Goal: Task Accomplishment & Management: Use online tool/utility

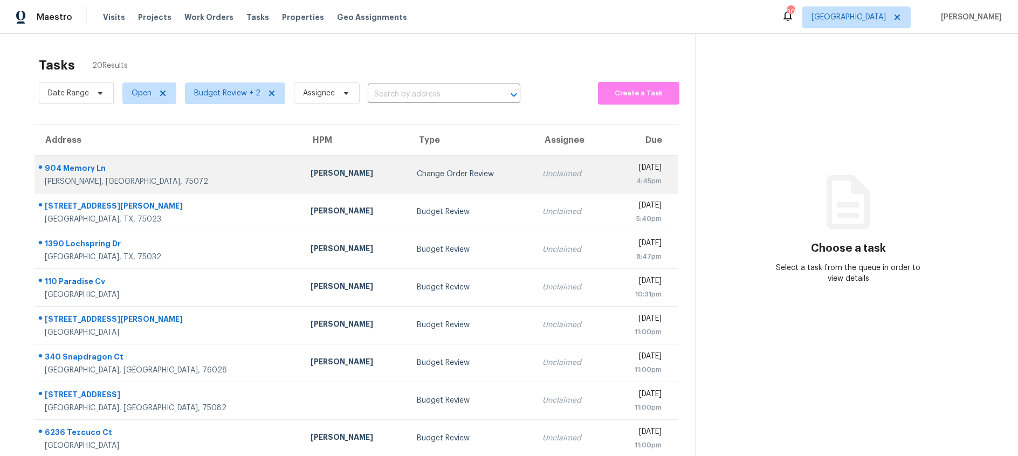
click at [408, 168] on td "Change Order Review" at bounding box center [471, 174] width 126 height 38
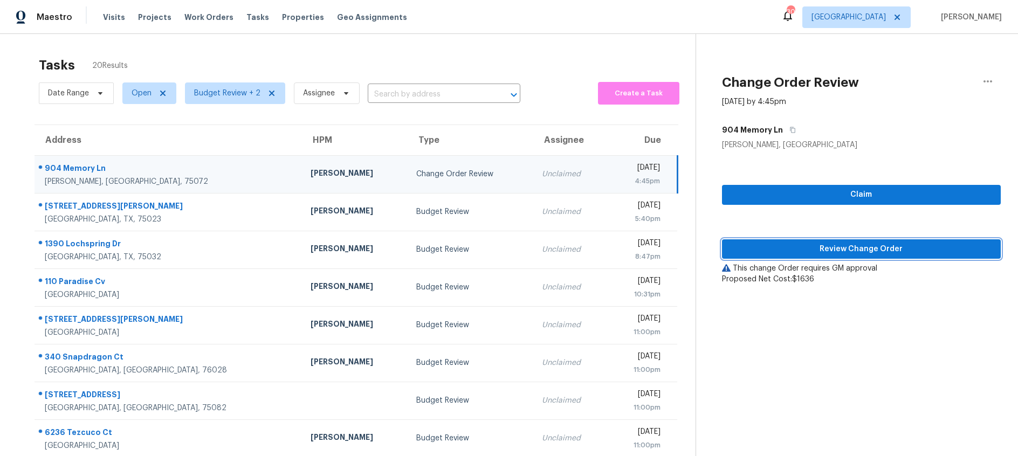
click at [753, 248] on span "Review Change Order" at bounding box center [862, 249] width 262 height 13
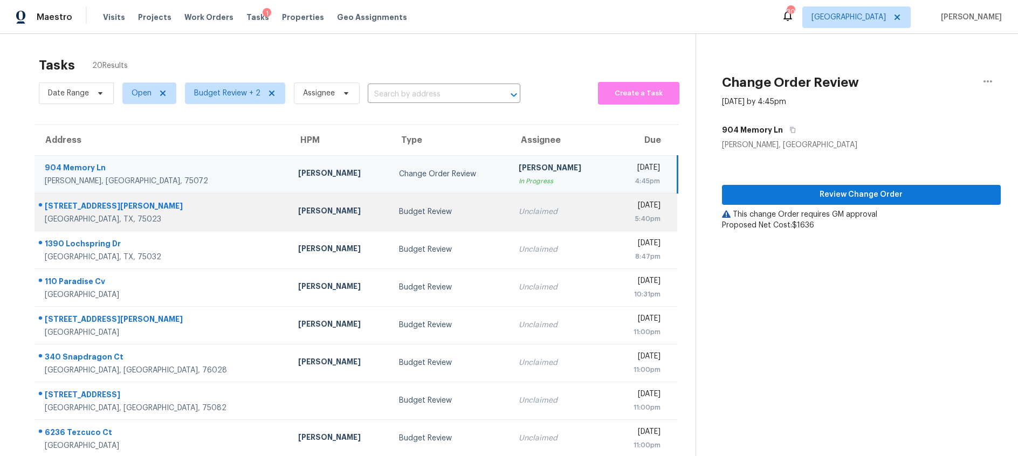
click at [457, 217] on td "Budget Review" at bounding box center [450, 212] width 120 height 38
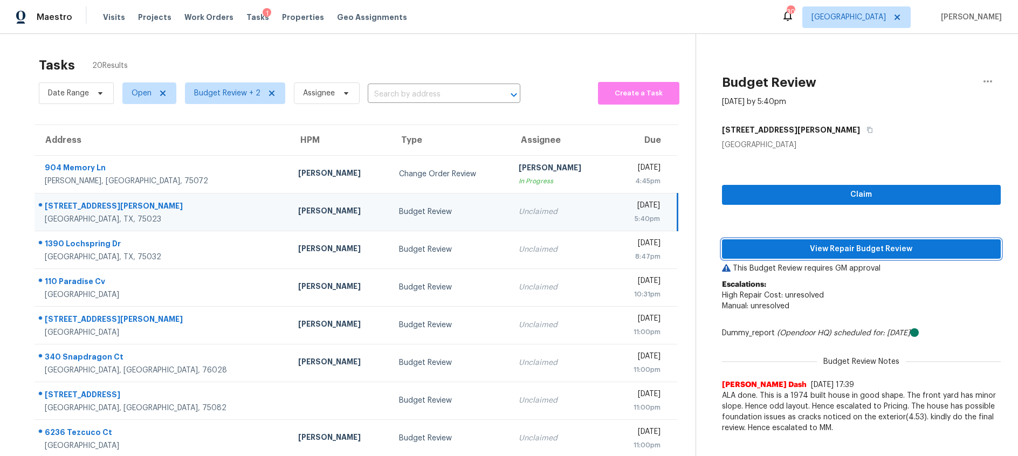
click at [786, 245] on span "View Repair Budget Review" at bounding box center [862, 249] width 262 height 13
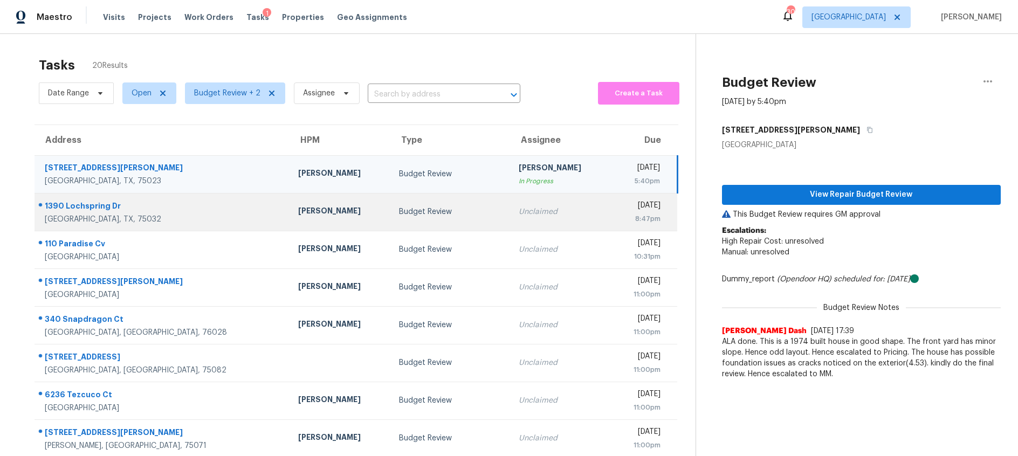
click at [390, 217] on td "Budget Review" at bounding box center [450, 212] width 120 height 38
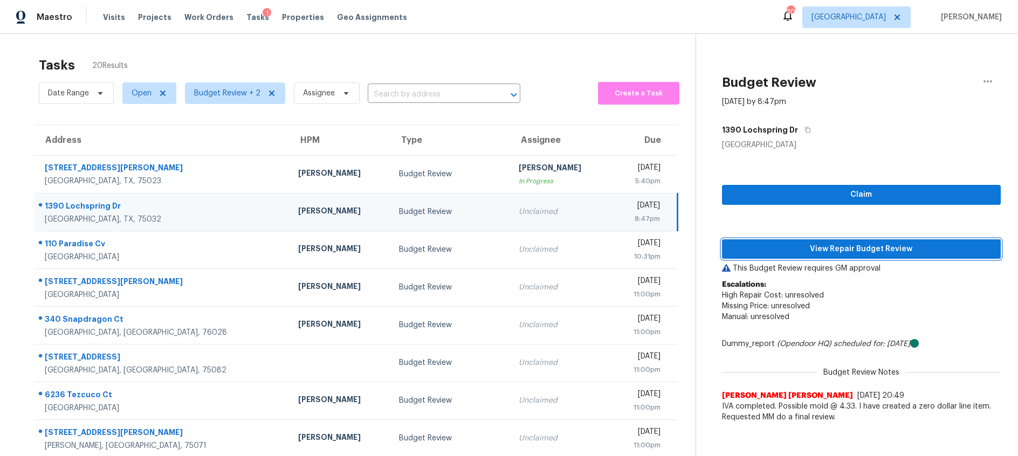
click at [815, 251] on span "View Repair Budget Review" at bounding box center [862, 249] width 262 height 13
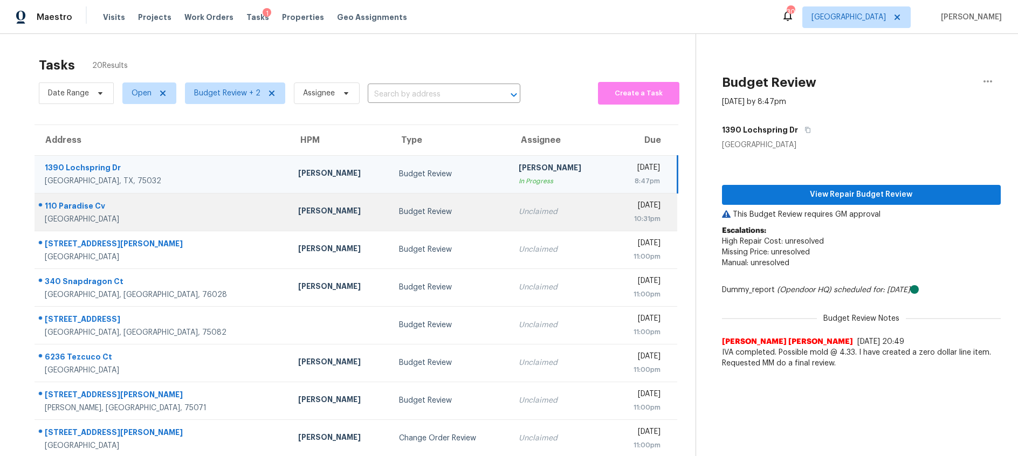
click at [402, 215] on div "Budget Review" at bounding box center [450, 212] width 102 height 11
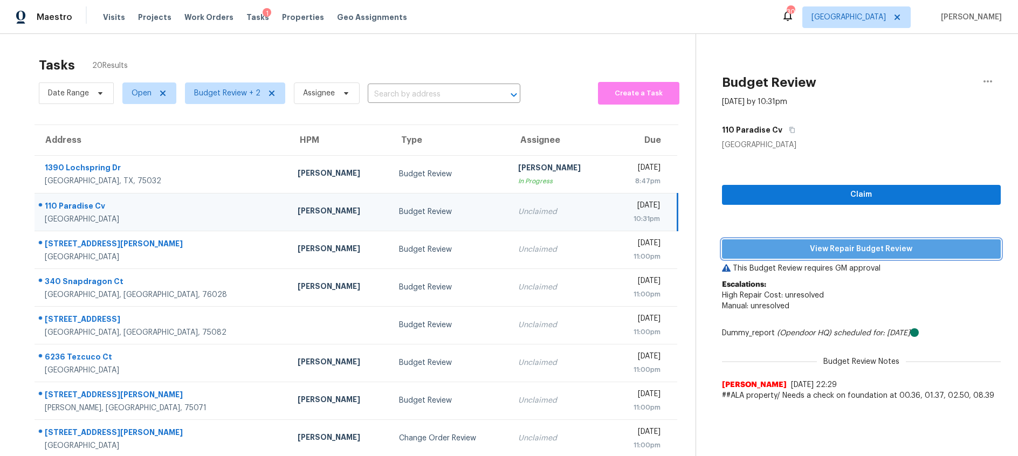
click at [750, 247] on span "View Repair Budget Review" at bounding box center [862, 249] width 262 height 13
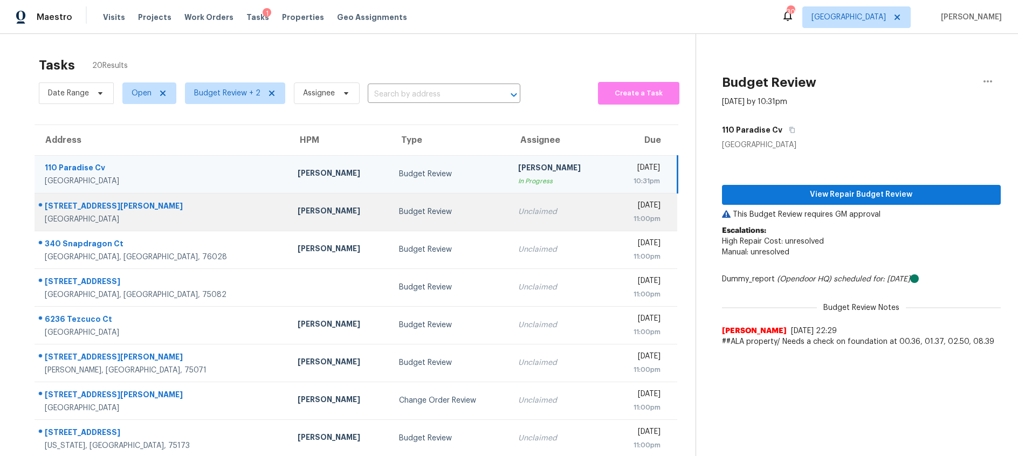
click at [458, 217] on td "Budget Review" at bounding box center [450, 212] width 120 height 38
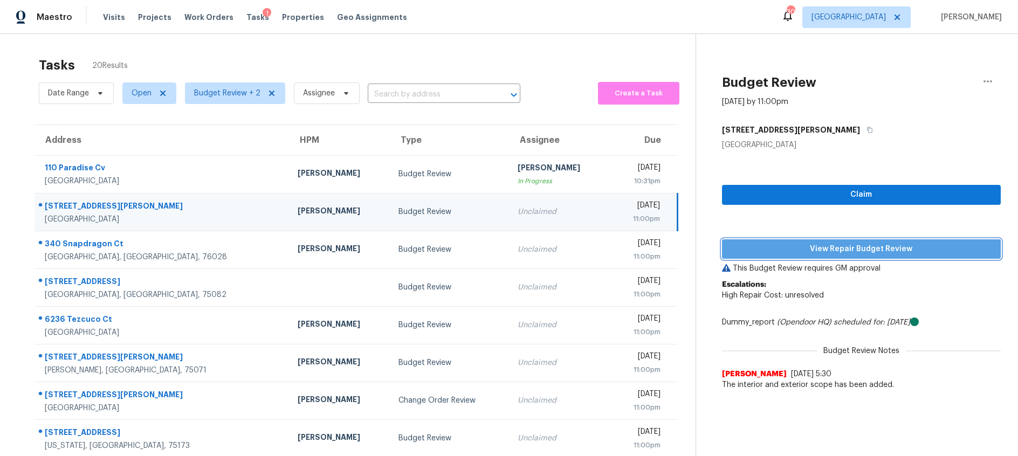
click at [775, 252] on span "View Repair Budget Review" at bounding box center [862, 249] width 262 height 13
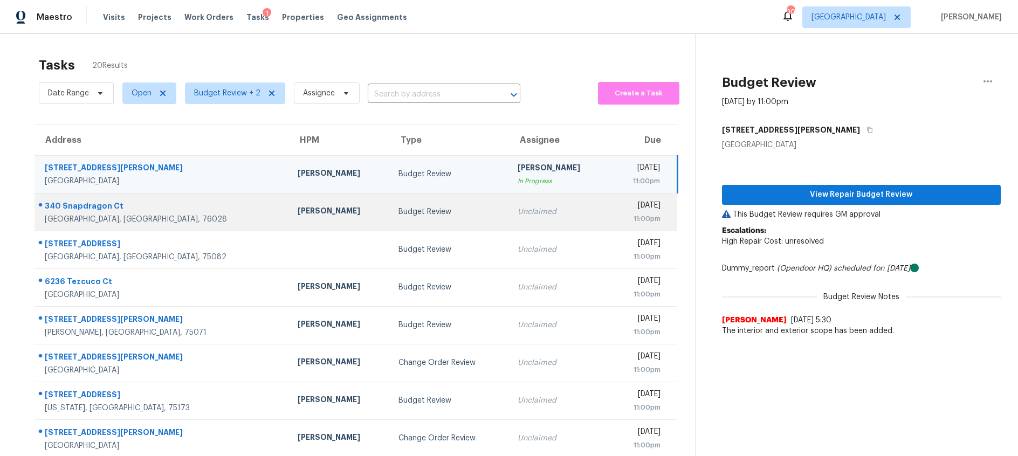
click at [423, 214] on div "Budget Review" at bounding box center [449, 212] width 102 height 11
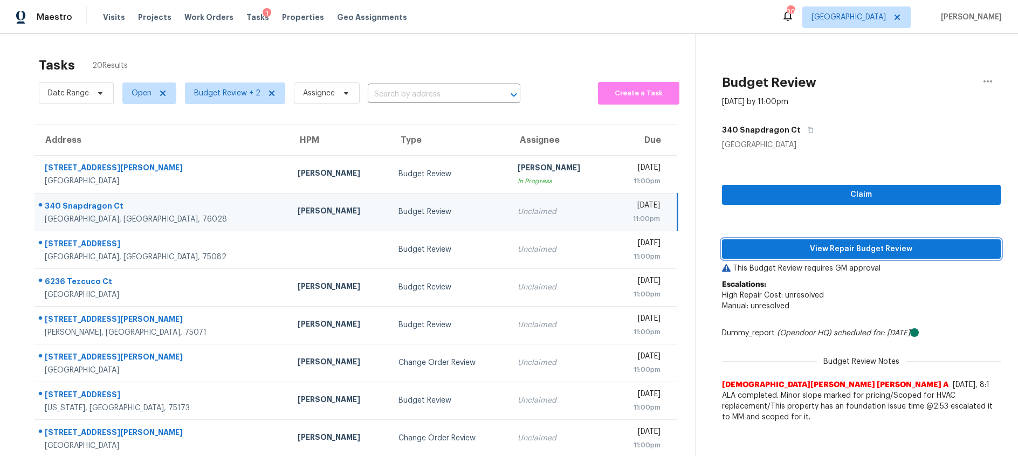
click at [814, 248] on span "View Repair Budget Review" at bounding box center [862, 249] width 262 height 13
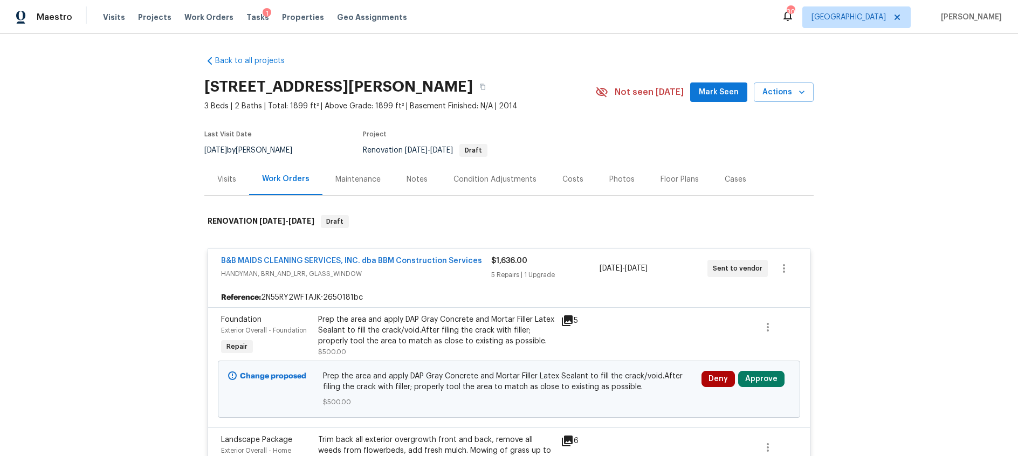
click at [566, 180] on div "Costs" at bounding box center [572, 179] width 21 height 11
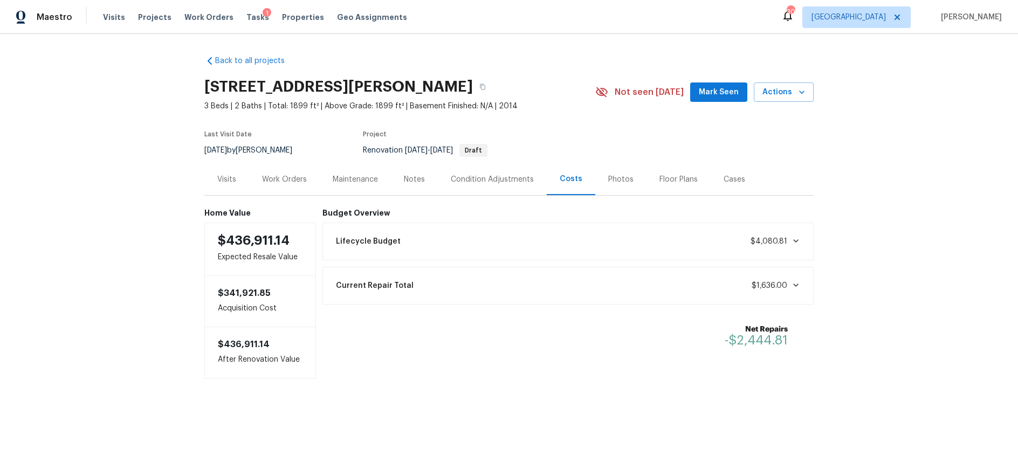
click at [272, 183] on div "Work Orders" at bounding box center [284, 179] width 45 height 11
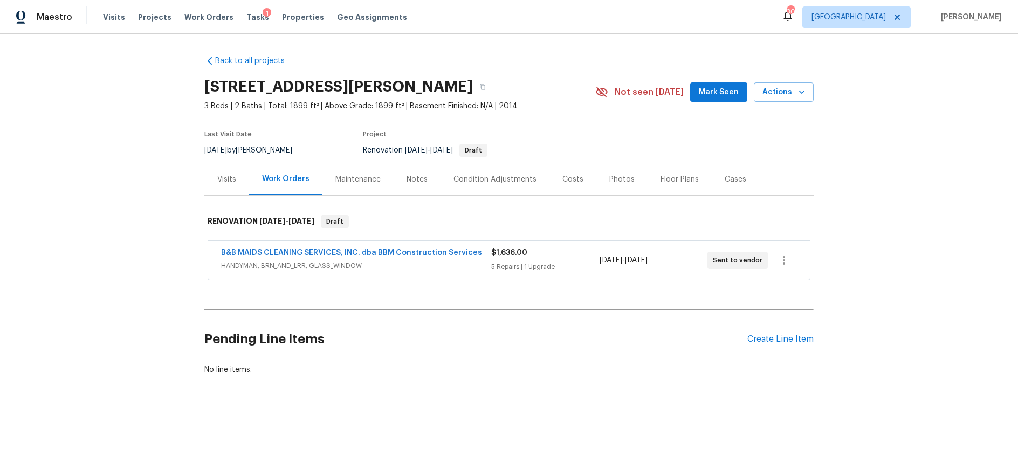
click at [433, 264] on span "HANDYMAN, BRN_AND_LRR, GLASS_WINDOW" at bounding box center [356, 265] width 270 height 11
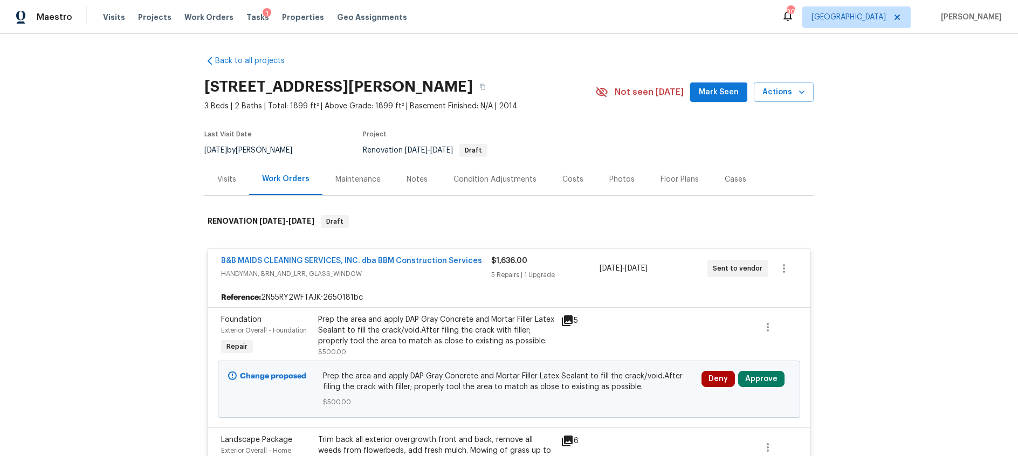
click at [566, 319] on icon at bounding box center [567, 320] width 11 height 11
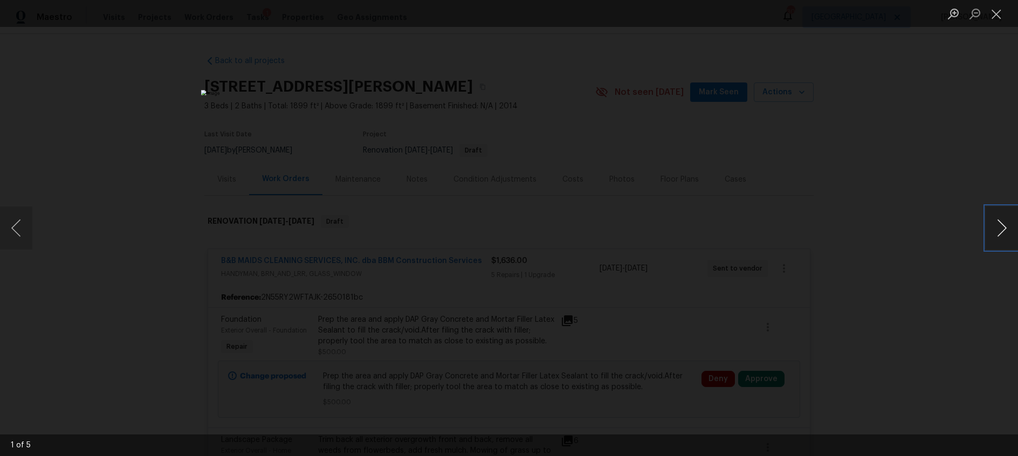
click at [1000, 223] on button "Next image" at bounding box center [1002, 228] width 32 height 43
click at [995, 13] on button "Close lightbox" at bounding box center [997, 13] width 22 height 19
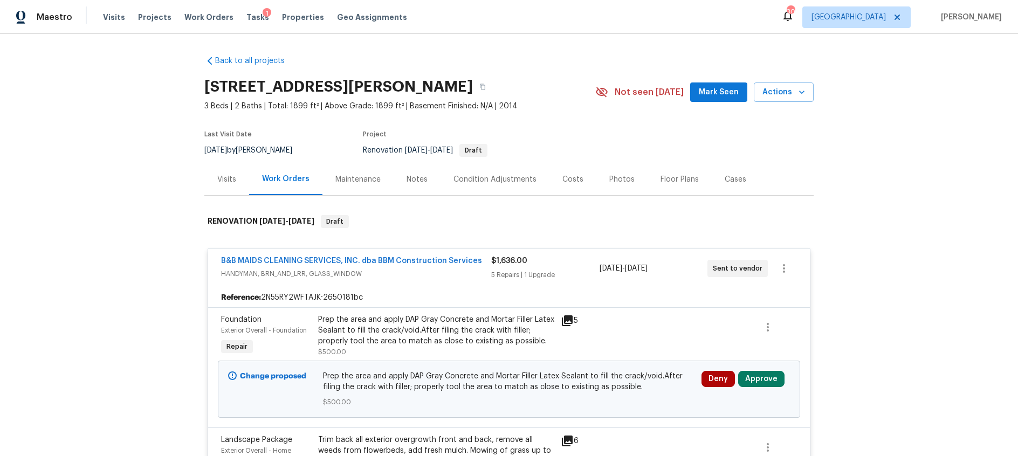
scroll to position [129, 0]
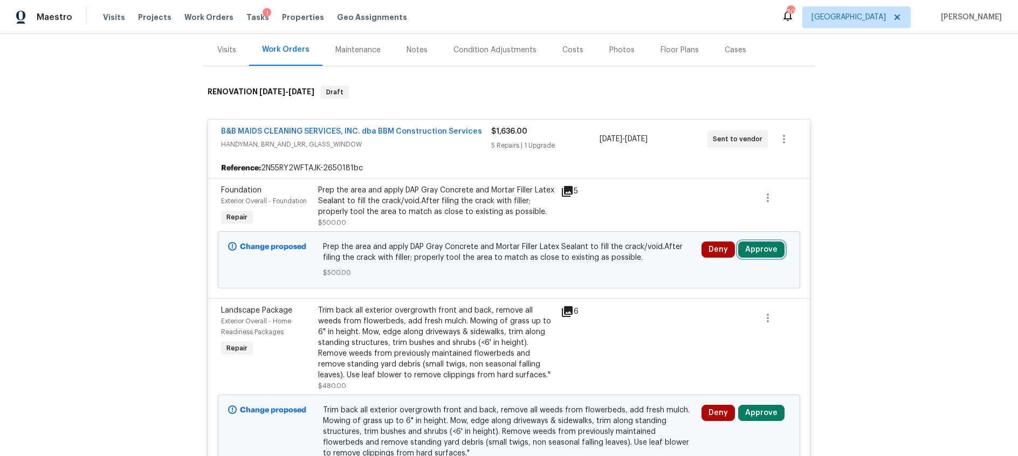
click at [761, 251] on button "Approve" at bounding box center [761, 250] width 46 height 16
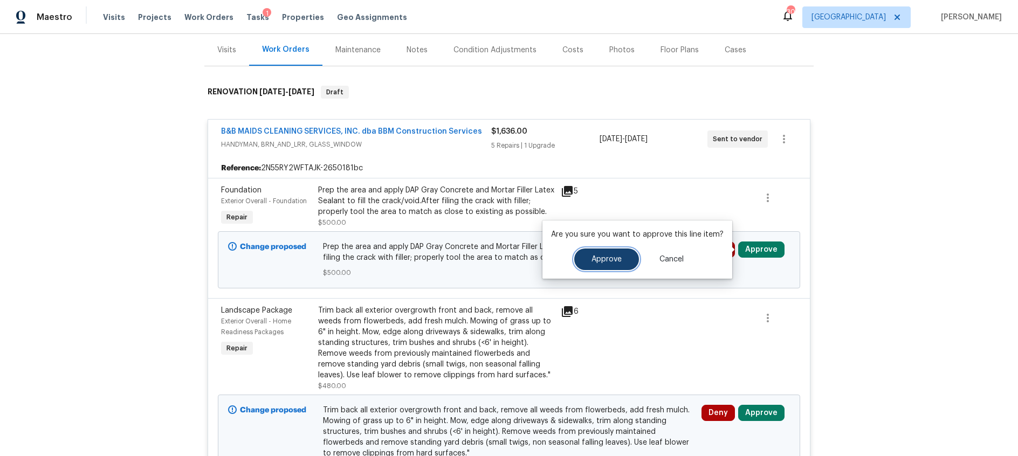
click at [611, 262] on span "Approve" at bounding box center [607, 260] width 30 height 8
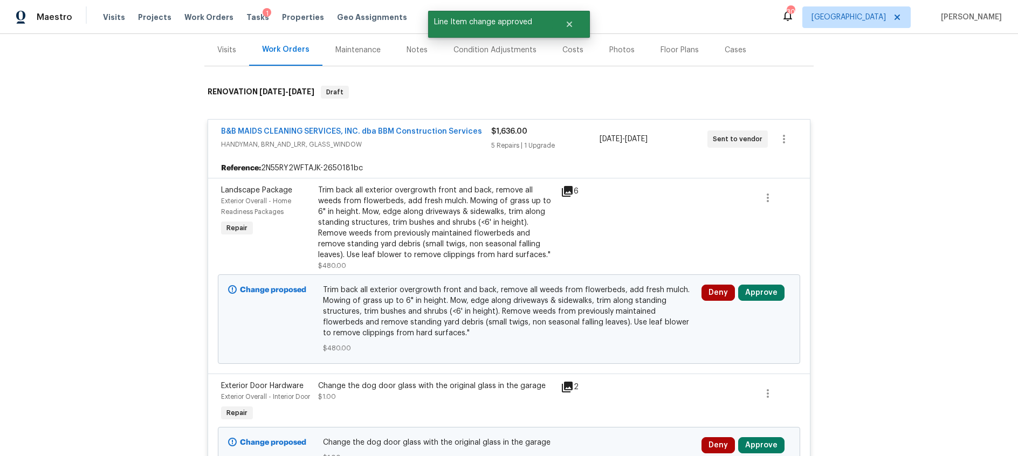
click at [568, 190] on icon at bounding box center [567, 191] width 11 height 11
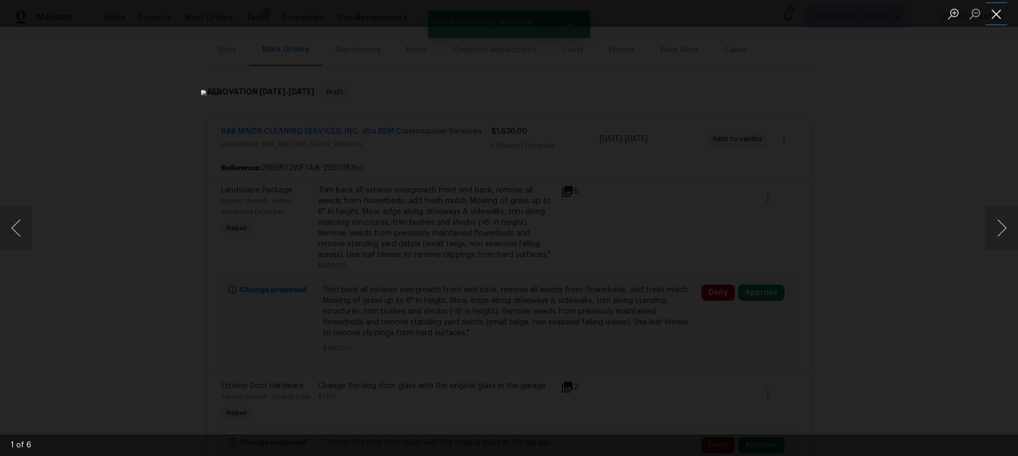
click at [994, 14] on button "Close lightbox" at bounding box center [997, 13] width 22 height 19
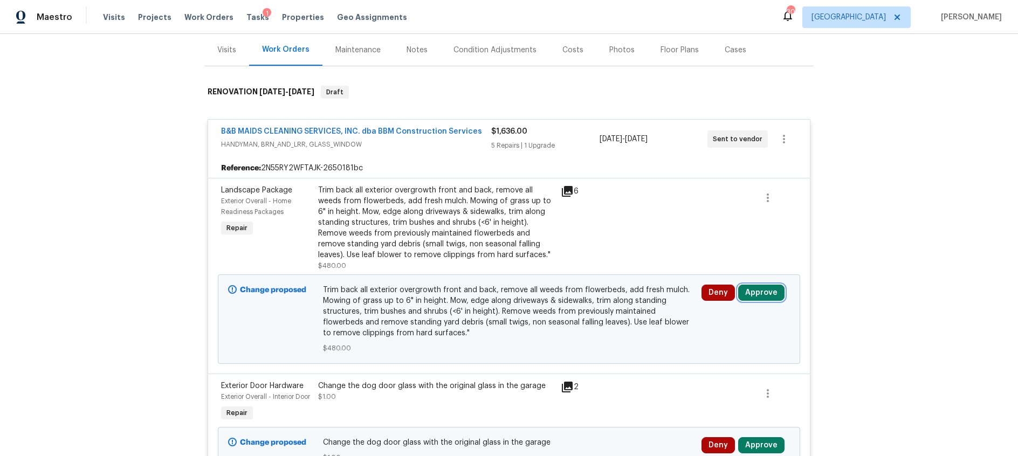
click at [765, 294] on button "Approve" at bounding box center [761, 293] width 46 height 16
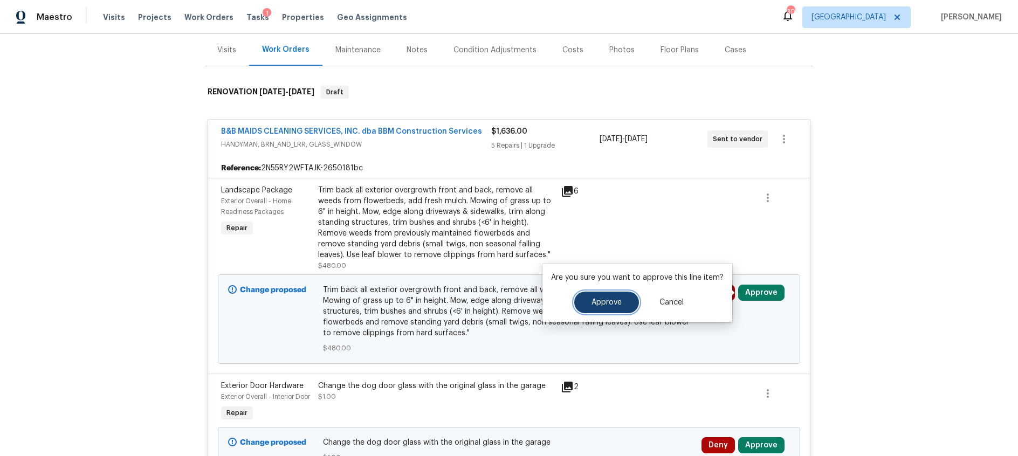
click at [615, 299] on span "Approve" at bounding box center [607, 303] width 30 height 8
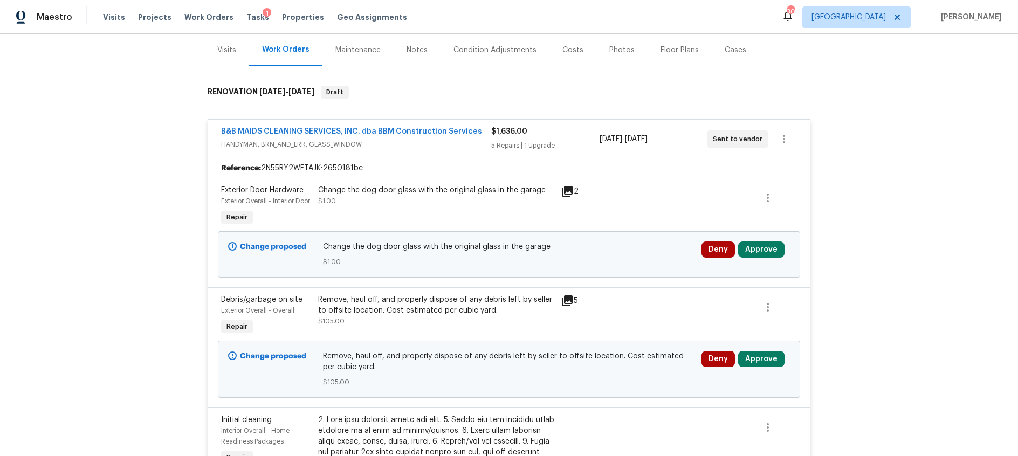
click at [570, 188] on icon at bounding box center [567, 191] width 11 height 11
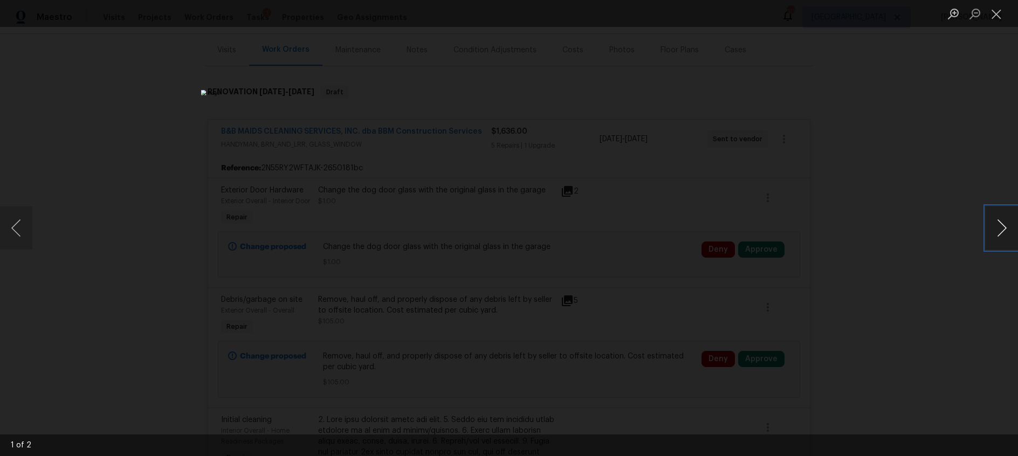
click at [1002, 233] on button "Next image" at bounding box center [1002, 228] width 32 height 43
click at [996, 15] on button "Close lightbox" at bounding box center [997, 13] width 22 height 19
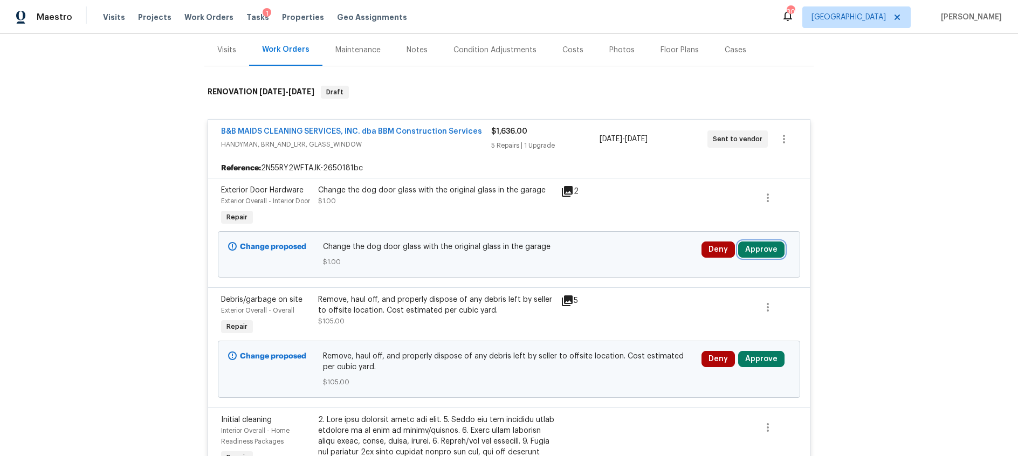
click at [757, 255] on button "Approve" at bounding box center [761, 250] width 46 height 16
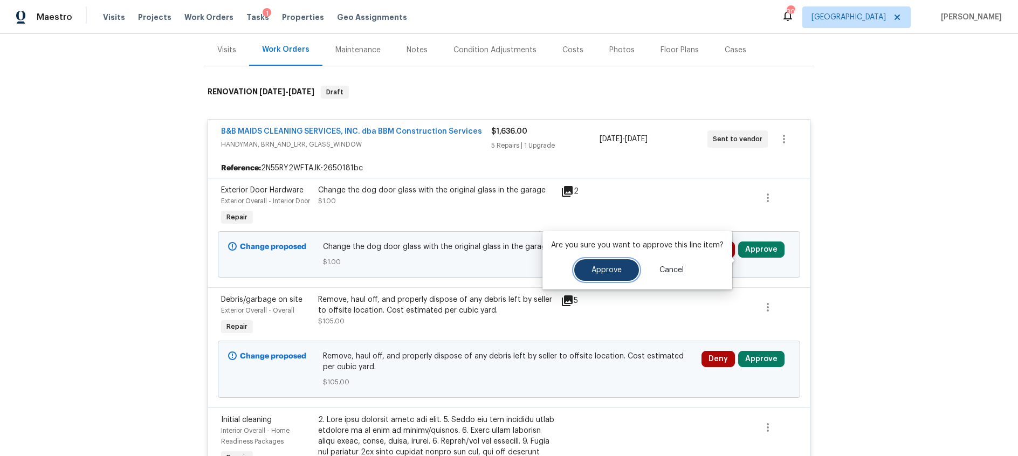
click at [597, 270] on span "Approve" at bounding box center [607, 270] width 30 height 8
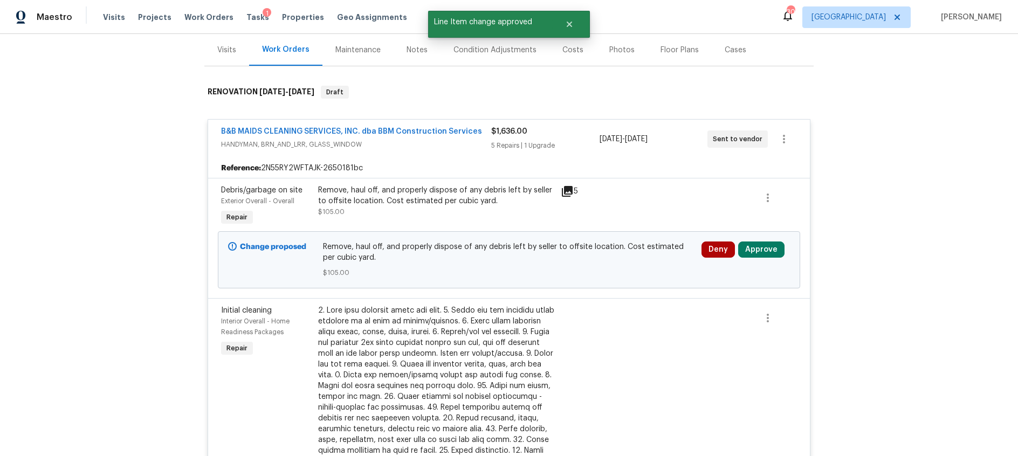
click at [571, 187] on icon at bounding box center [567, 191] width 11 height 11
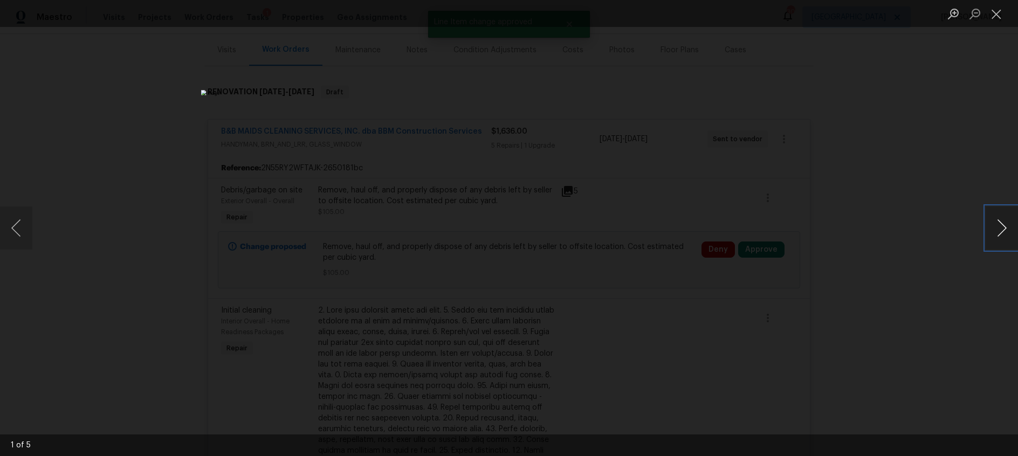
click at [998, 229] on button "Next image" at bounding box center [1002, 228] width 32 height 43
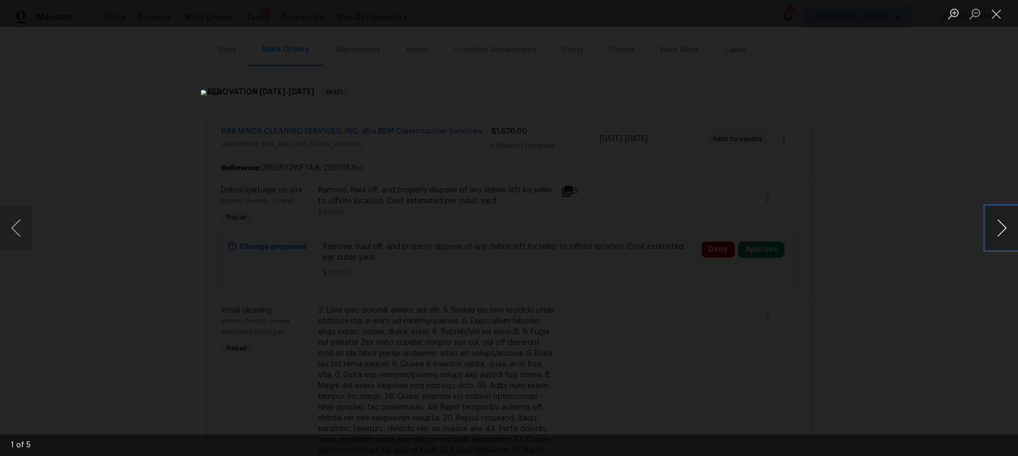
click at [998, 229] on button "Next image" at bounding box center [1002, 228] width 32 height 43
click at [993, 11] on button "Close lightbox" at bounding box center [997, 13] width 22 height 19
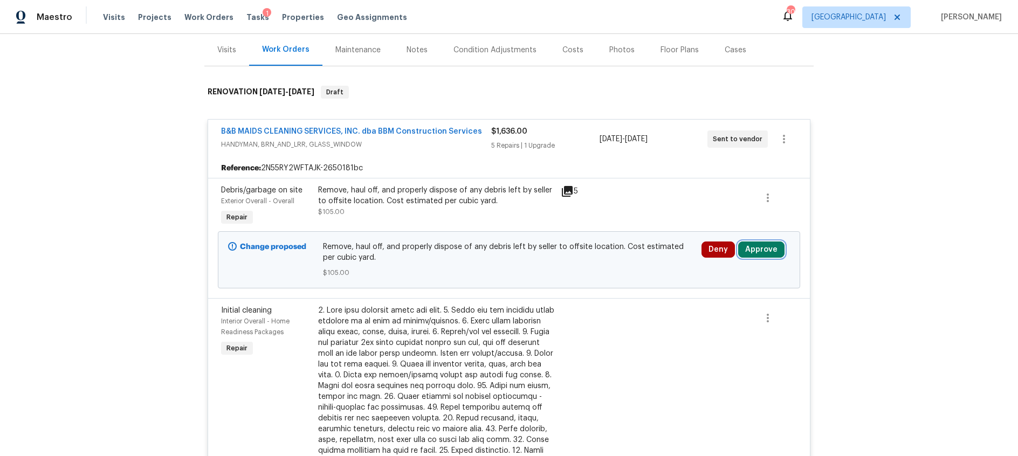
click at [762, 250] on button "Approve" at bounding box center [761, 250] width 46 height 16
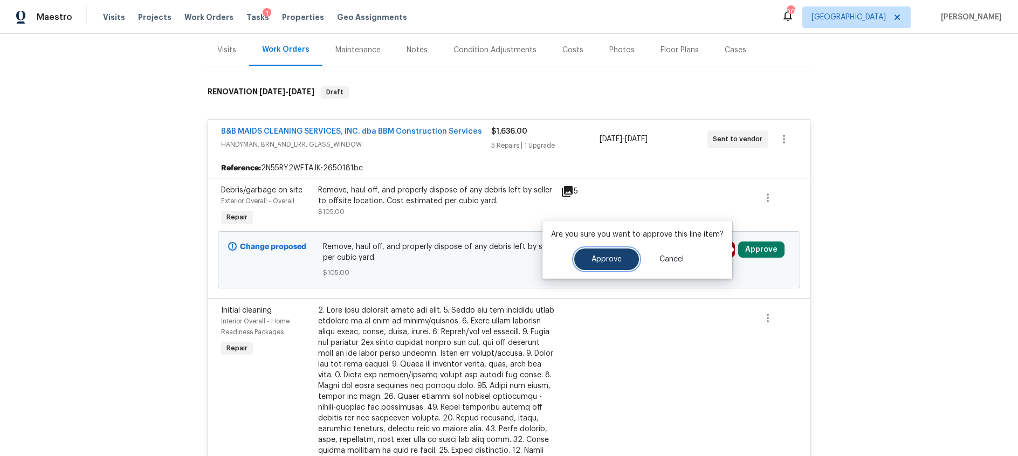
click at [615, 261] on span "Approve" at bounding box center [607, 260] width 30 height 8
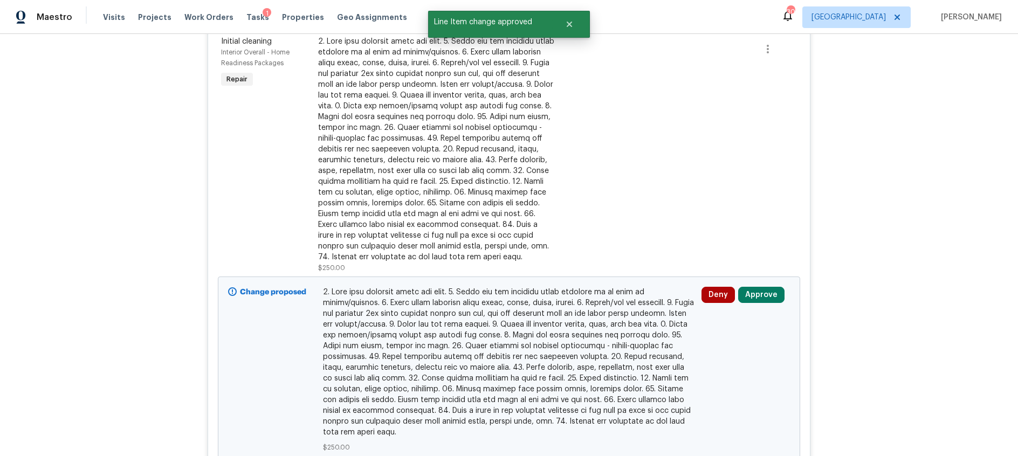
scroll to position [280, 0]
click at [759, 292] on button "Approve" at bounding box center [761, 293] width 46 height 16
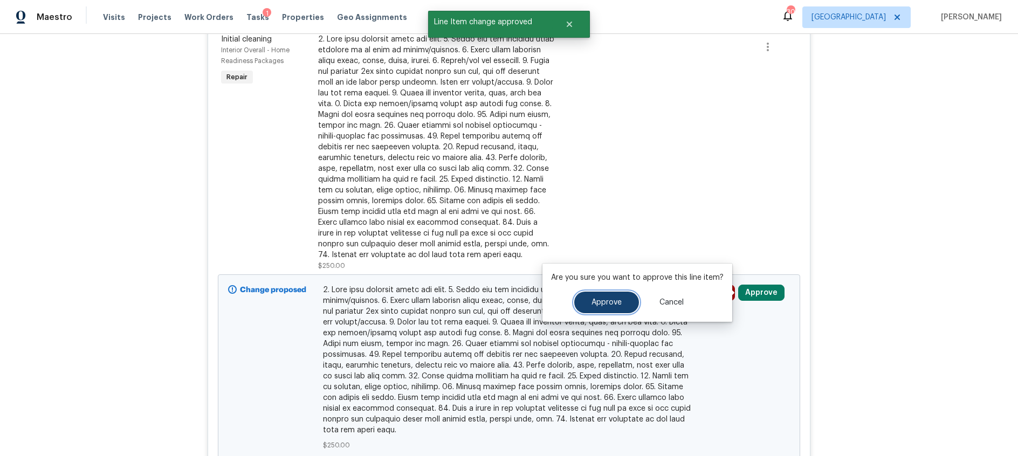
click at [625, 297] on button "Approve" at bounding box center [606, 303] width 65 height 22
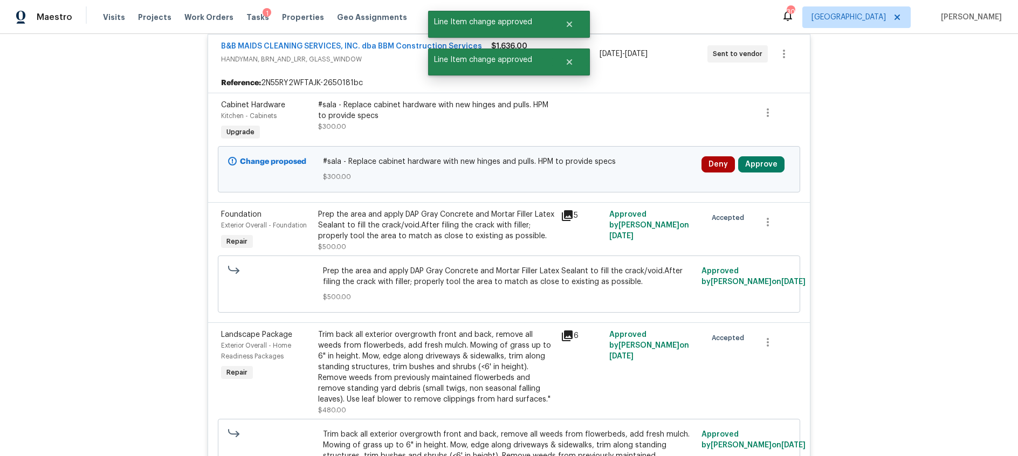
scroll to position [155, 0]
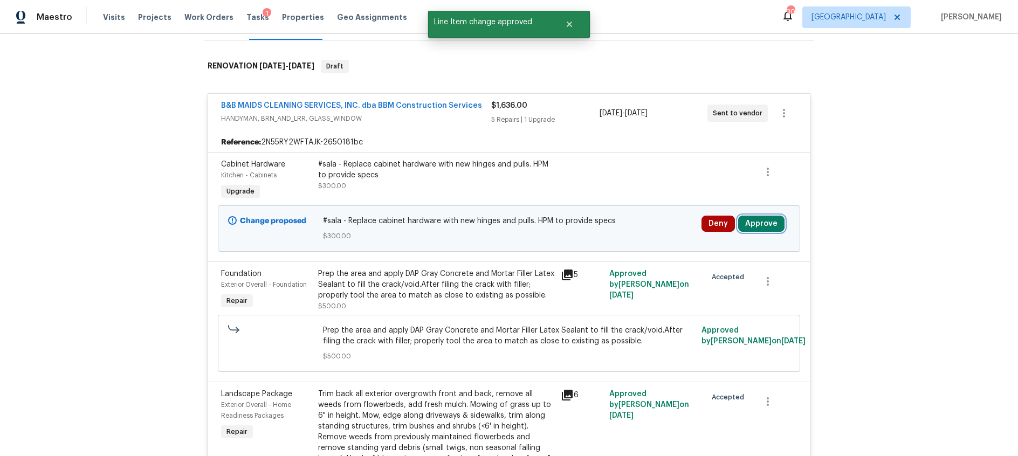
drag, startPoint x: 755, startPoint y: 222, endPoint x: 750, endPoint y: 222, distance: 5.4
click at [755, 222] on button "Approve" at bounding box center [761, 224] width 46 height 16
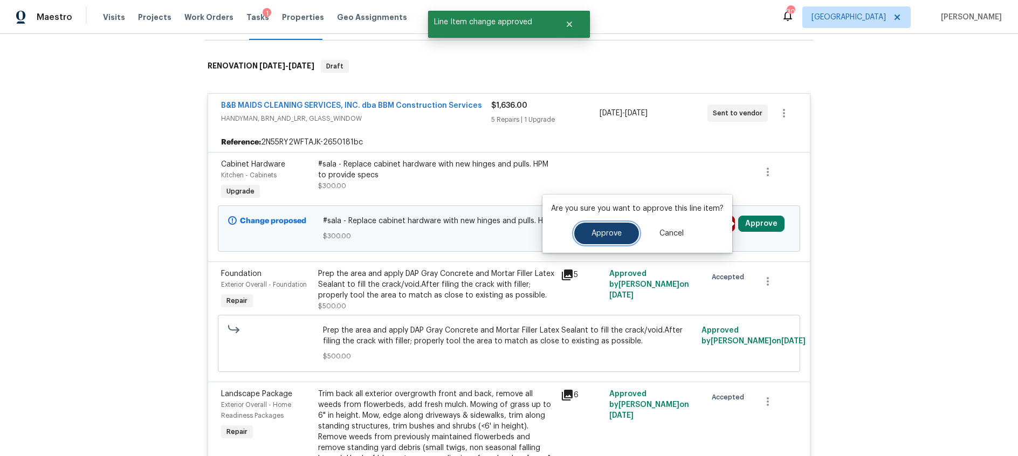
click at [604, 232] on span "Approve" at bounding box center [607, 234] width 30 height 8
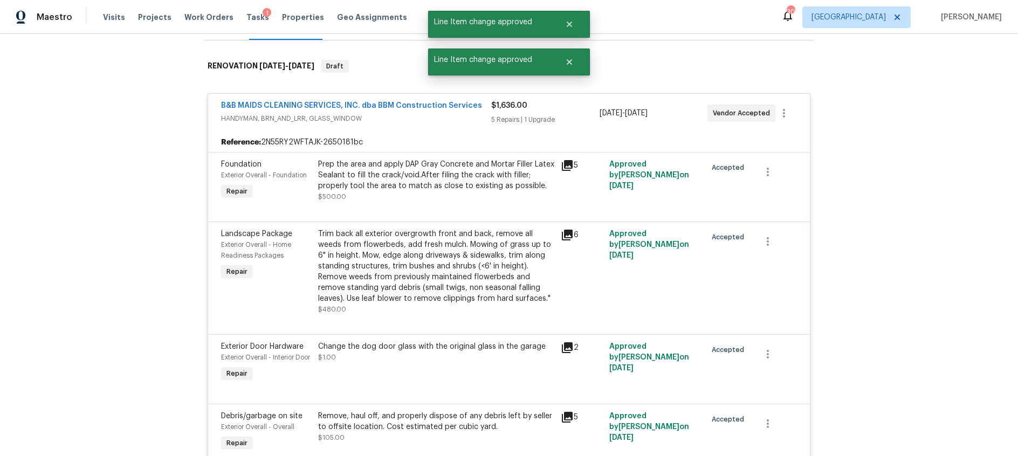
scroll to position [0, 0]
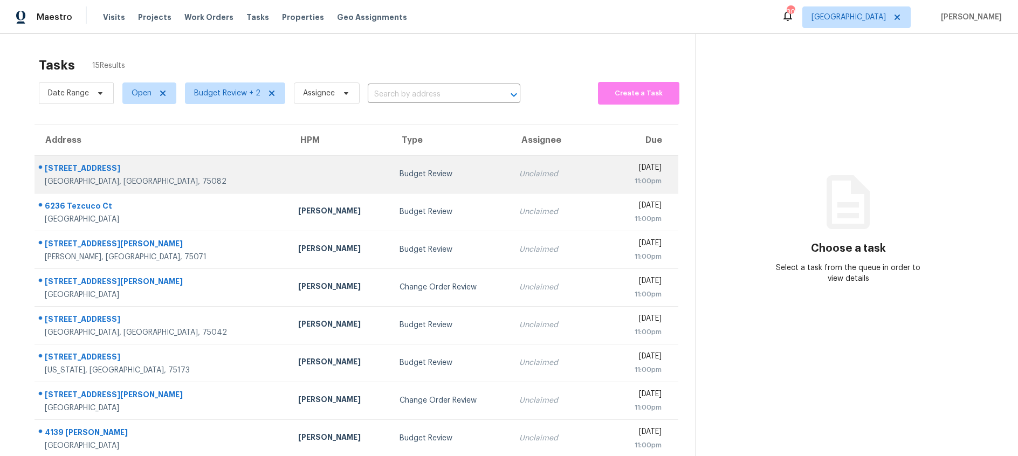
click at [400, 176] on div "Budget Review" at bounding box center [451, 174] width 102 height 11
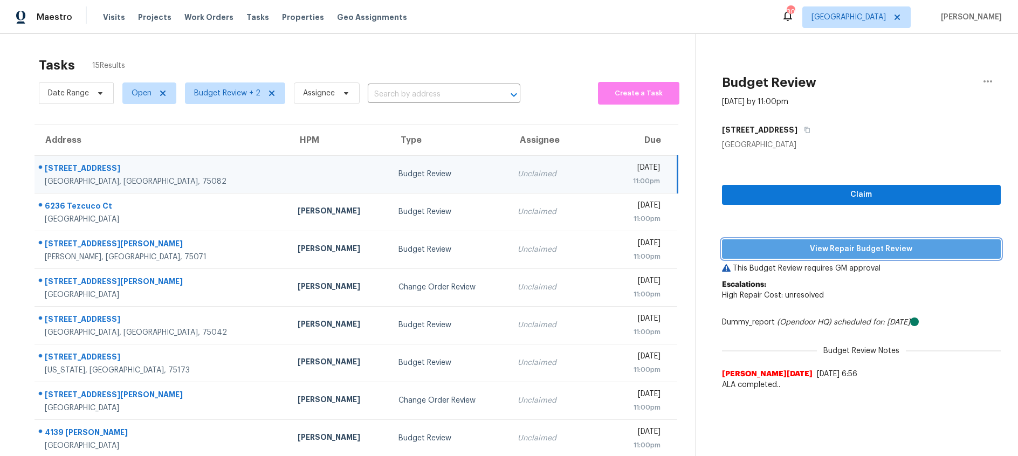
click at [751, 248] on span "View Repair Budget Review" at bounding box center [862, 249] width 262 height 13
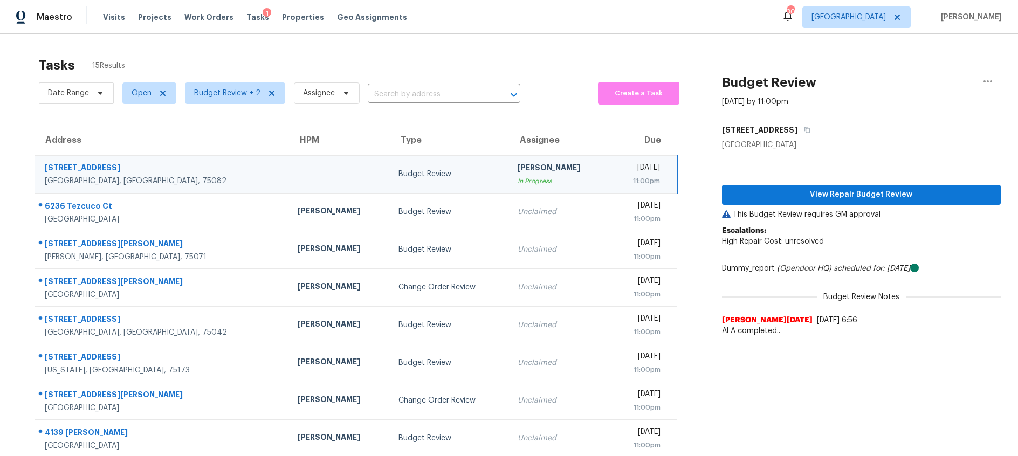
scroll to position [106, 0]
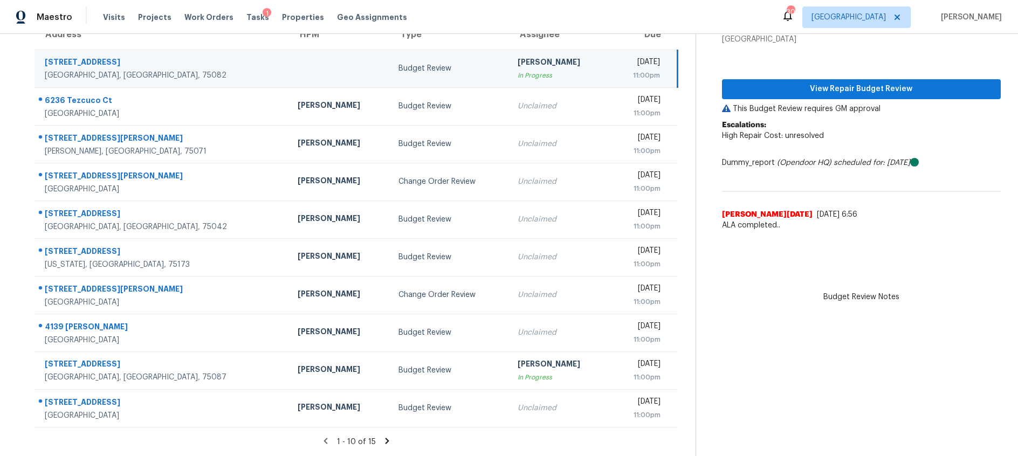
click at [383, 442] on icon at bounding box center [387, 441] width 10 height 10
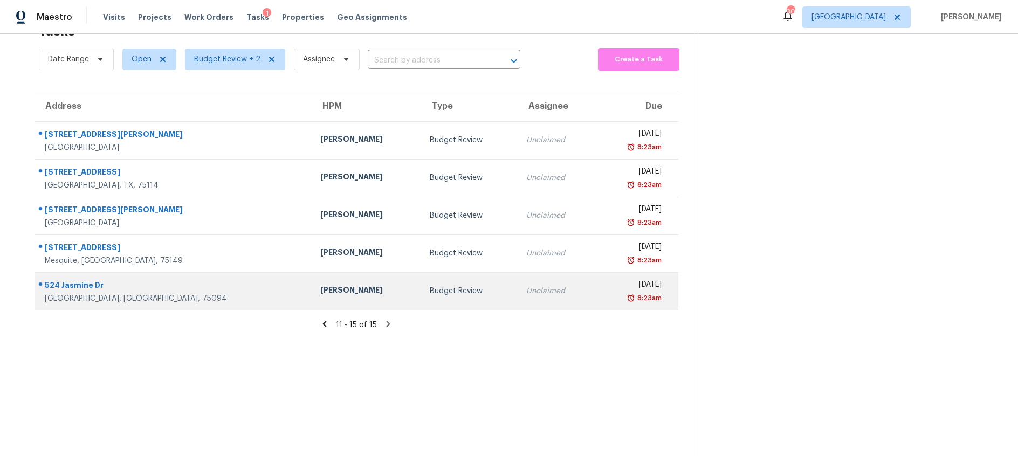
click at [320, 286] on div "[PERSON_NAME]" at bounding box center [366, 291] width 93 height 13
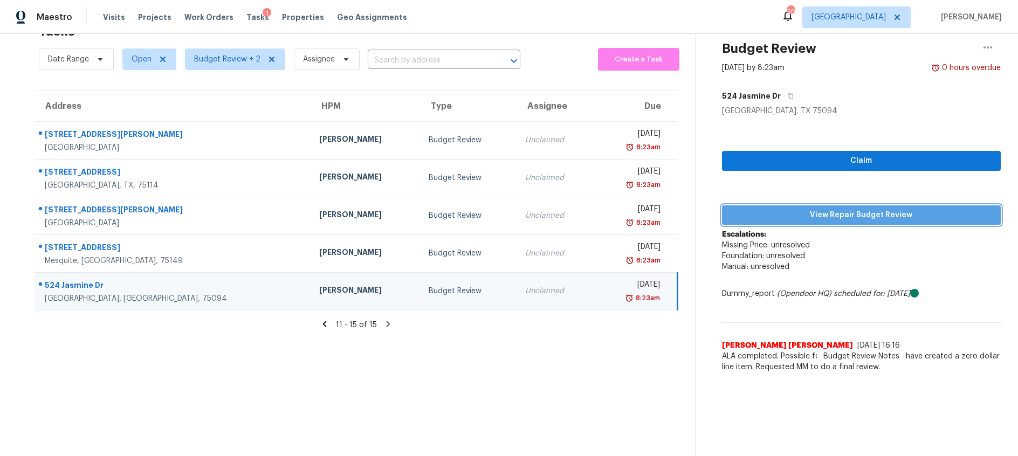
click at [780, 210] on span "View Repair Budget Review" at bounding box center [862, 215] width 262 height 13
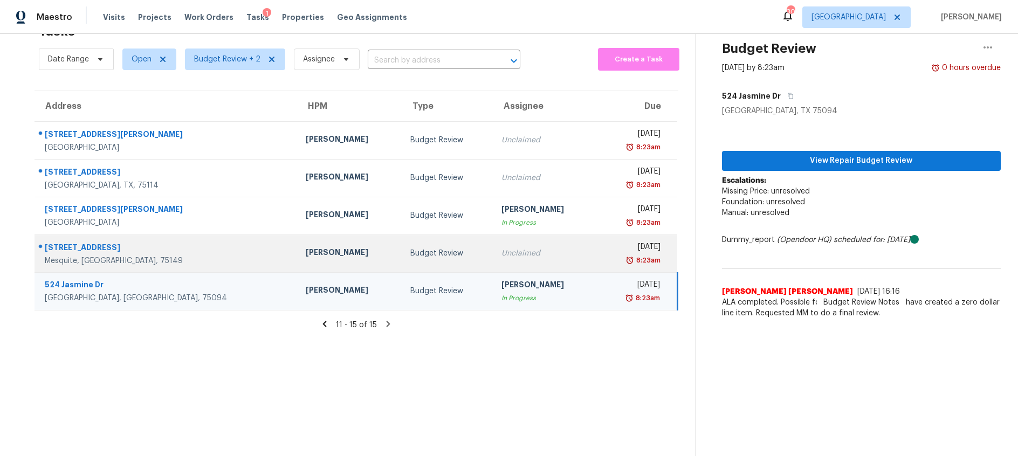
click at [493, 262] on td "Unclaimed" at bounding box center [545, 254] width 104 height 38
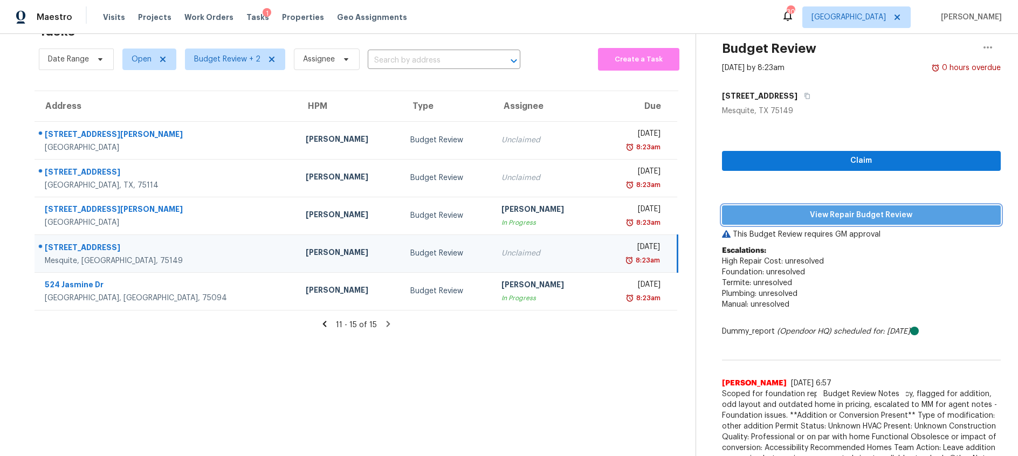
click at [820, 218] on span "View Repair Budget Review" at bounding box center [862, 215] width 262 height 13
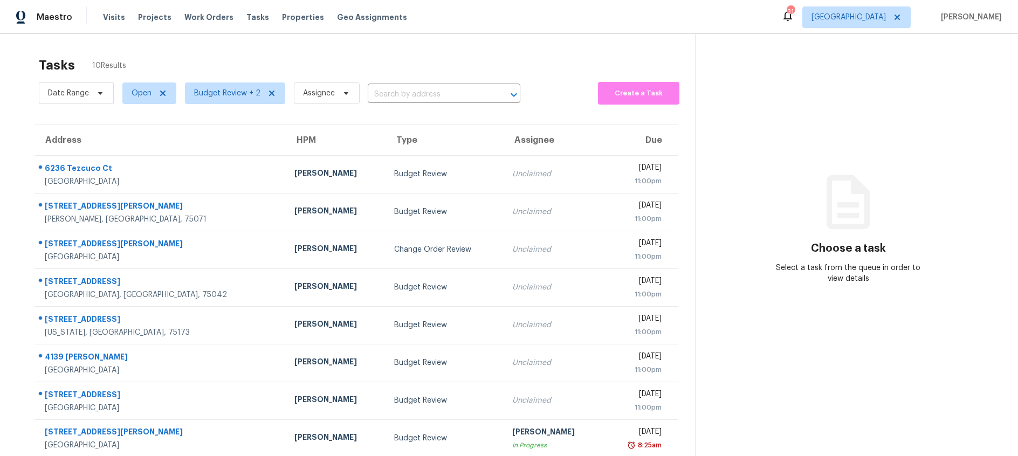
scroll to position [86, 0]
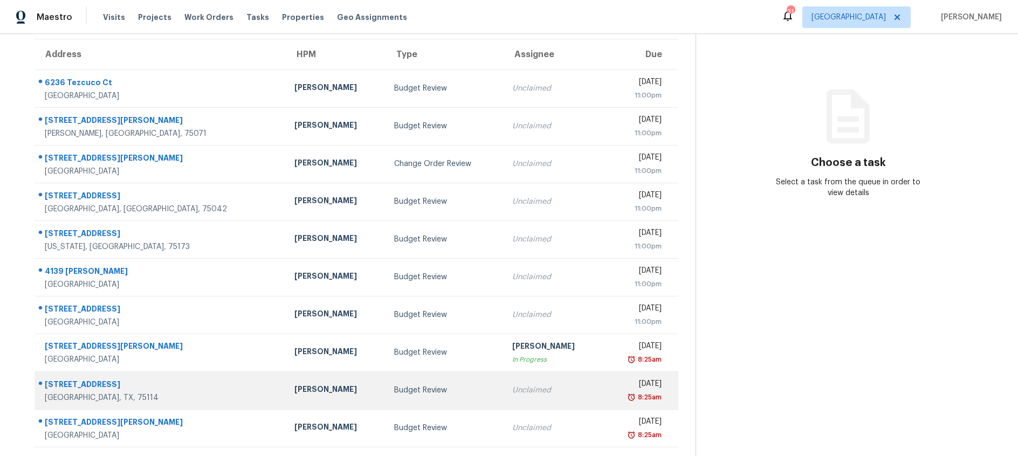
click at [512, 386] on div "Unclaimed" at bounding box center [553, 390] width 82 height 11
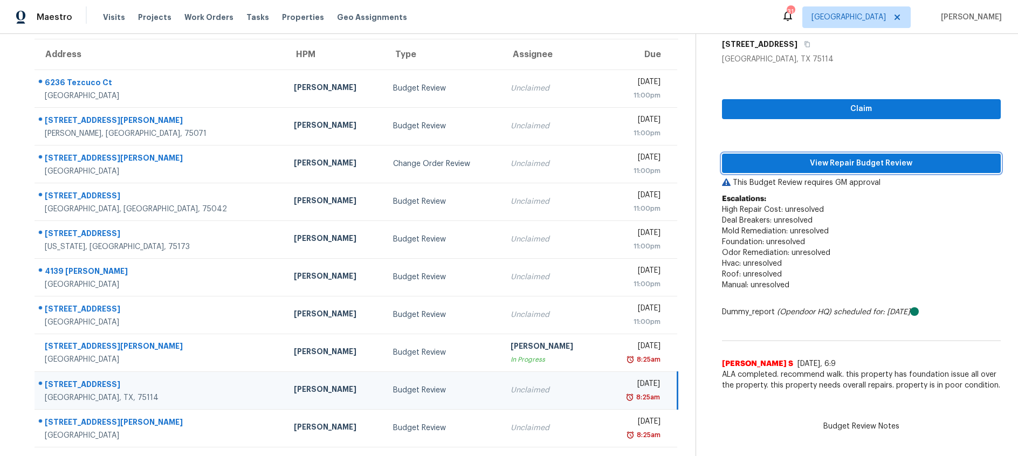
click at [814, 166] on span "View Repair Budget Review" at bounding box center [862, 163] width 262 height 13
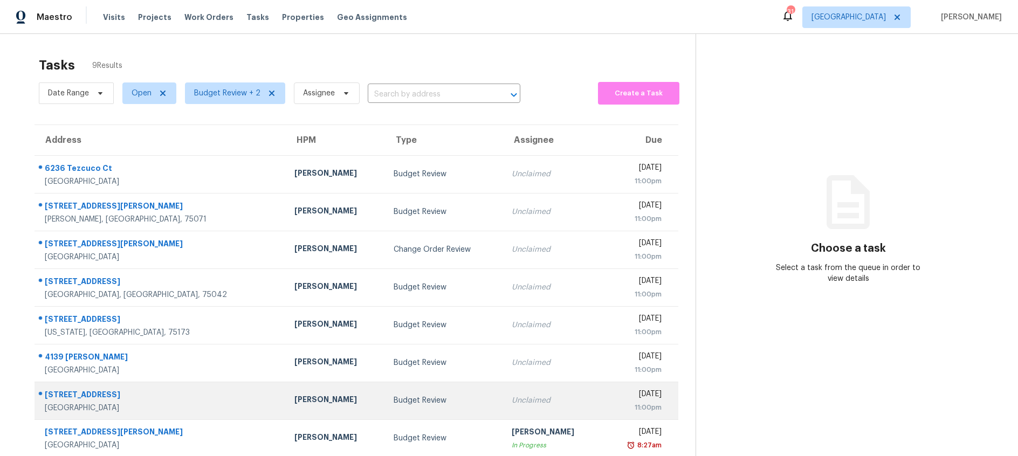
click at [385, 394] on td "Budget Review" at bounding box center [444, 401] width 118 height 38
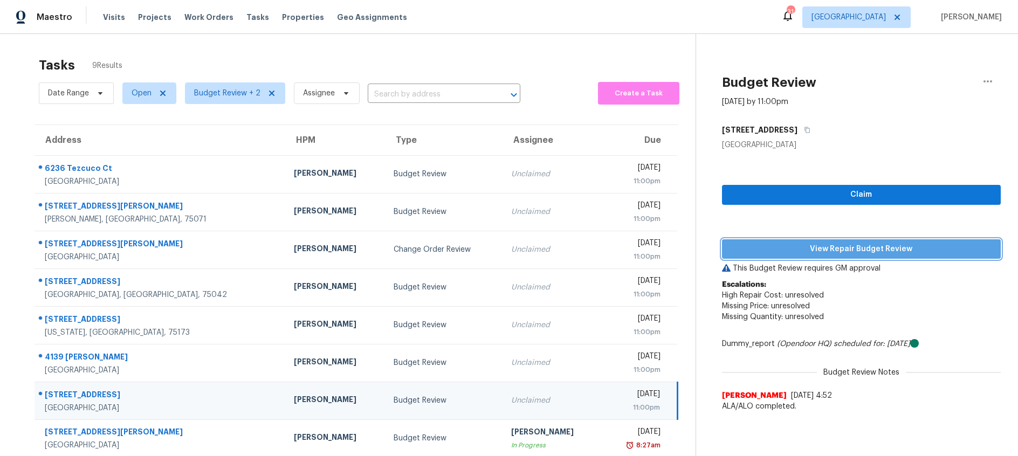
click at [834, 249] on span "View Repair Budget Review" at bounding box center [862, 249] width 262 height 13
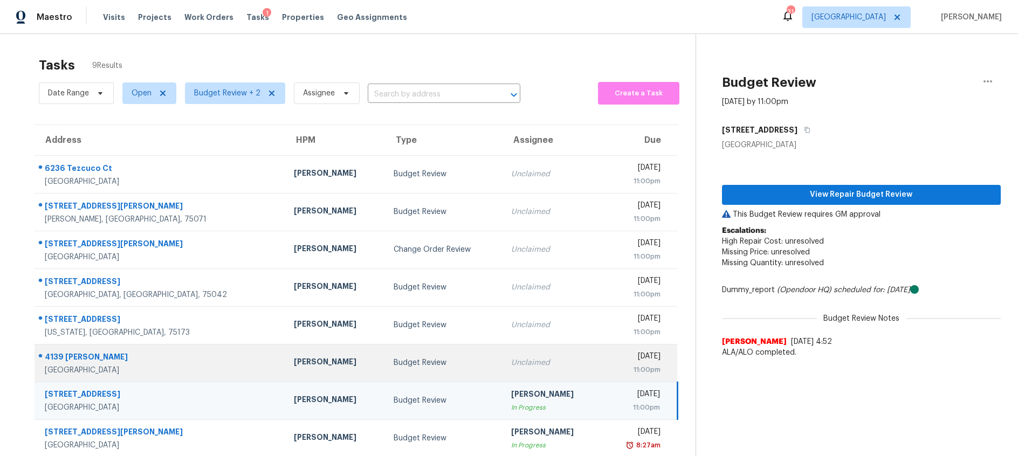
click at [503, 372] on td "Unclaimed" at bounding box center [553, 363] width 100 height 38
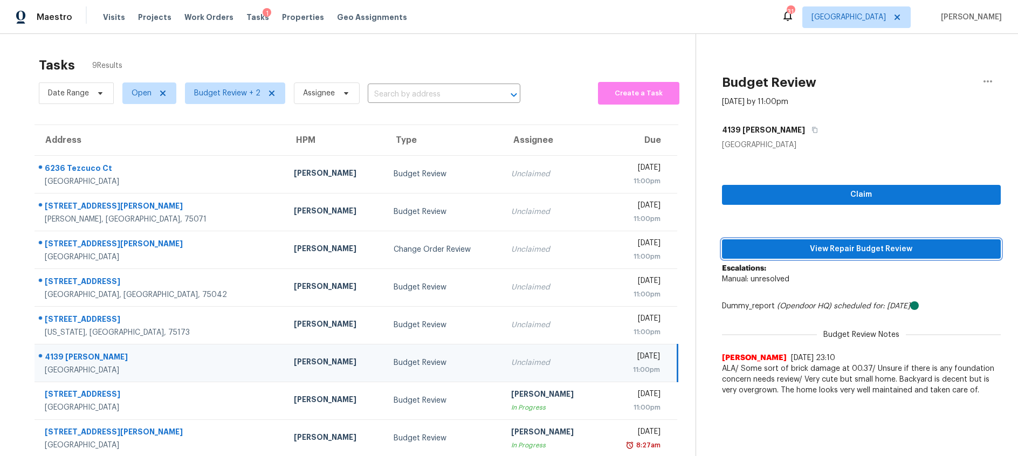
click at [767, 251] on span "View Repair Budget Review" at bounding box center [862, 249] width 262 height 13
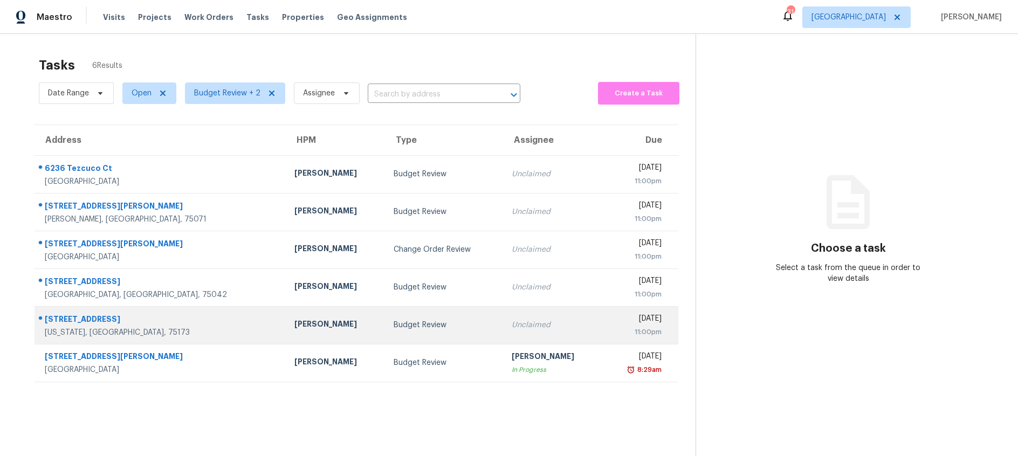
click at [528, 332] on td "Unclaimed" at bounding box center [553, 325] width 100 height 38
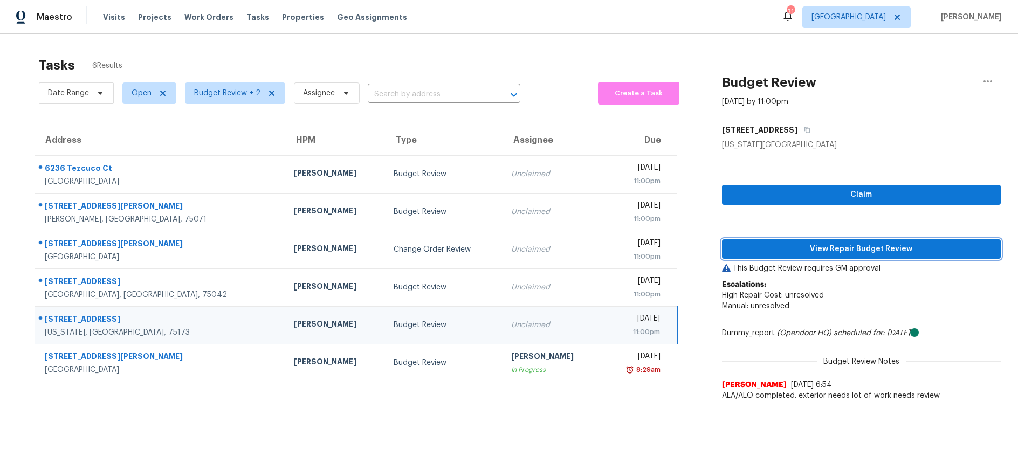
click at [852, 251] on span "View Repair Budget Review" at bounding box center [862, 249] width 262 height 13
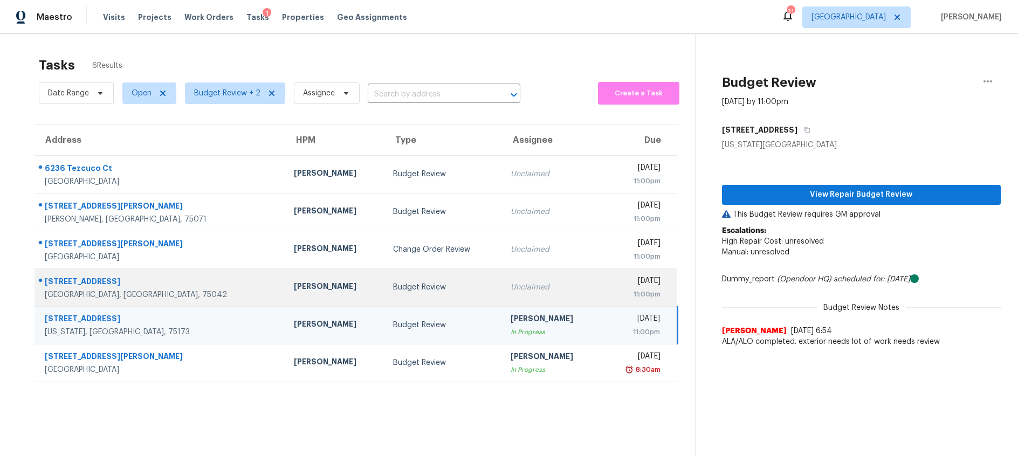
click at [412, 294] on td "Budget Review" at bounding box center [443, 288] width 118 height 38
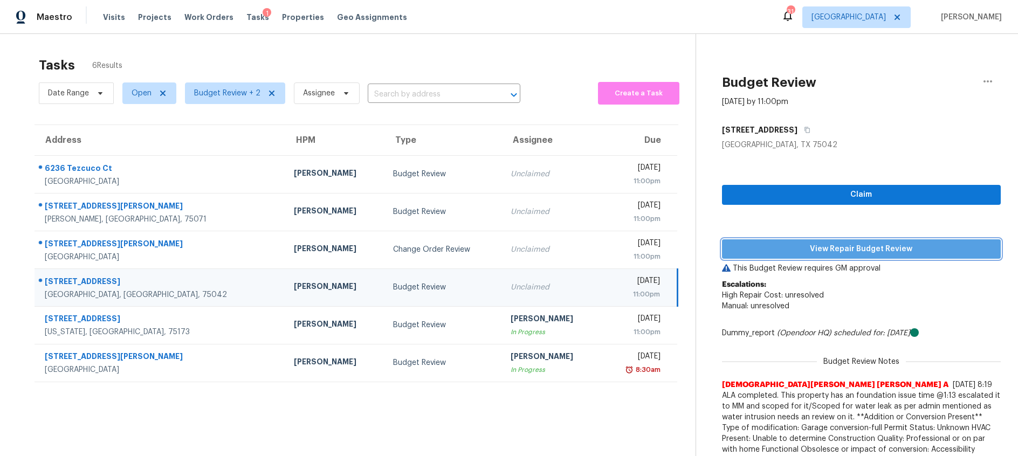
click at [848, 248] on span "View Repair Budget Review" at bounding box center [862, 249] width 262 height 13
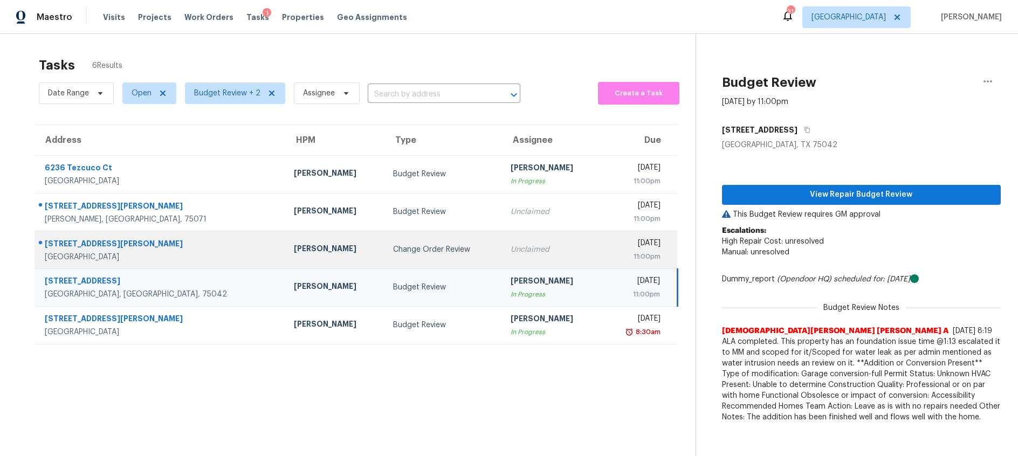
click at [397, 256] on td "Change Order Review" at bounding box center [443, 250] width 118 height 38
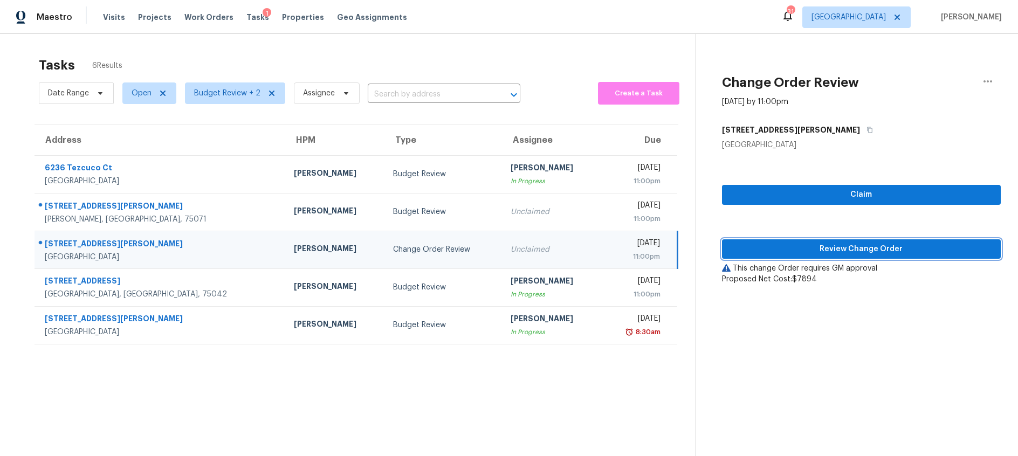
click at [799, 250] on span "Review Change Order" at bounding box center [862, 249] width 262 height 13
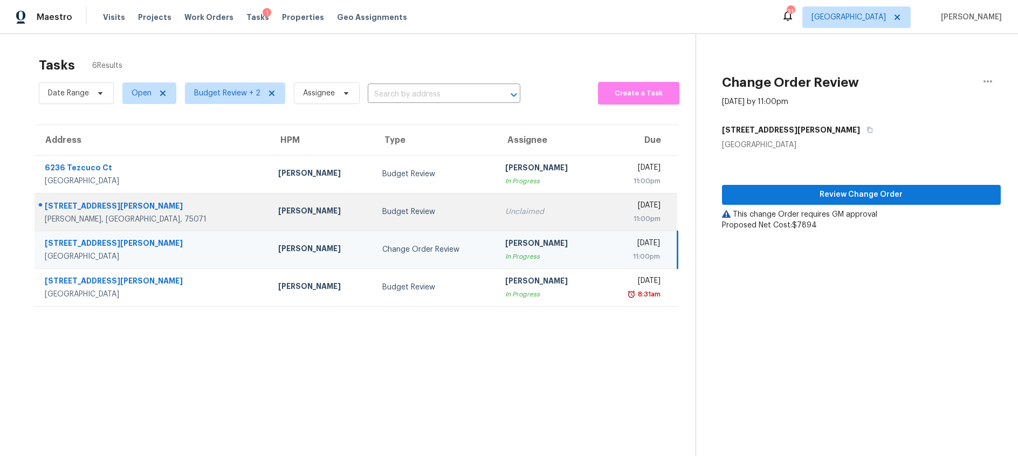
click at [387, 216] on div "Budget Review" at bounding box center [435, 212] width 106 height 11
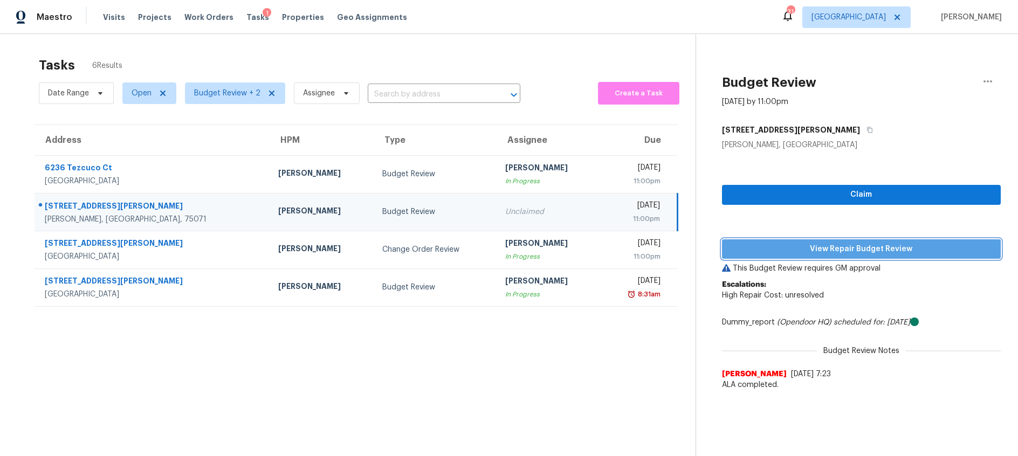
click at [806, 246] on span "View Repair Budget Review" at bounding box center [862, 249] width 262 height 13
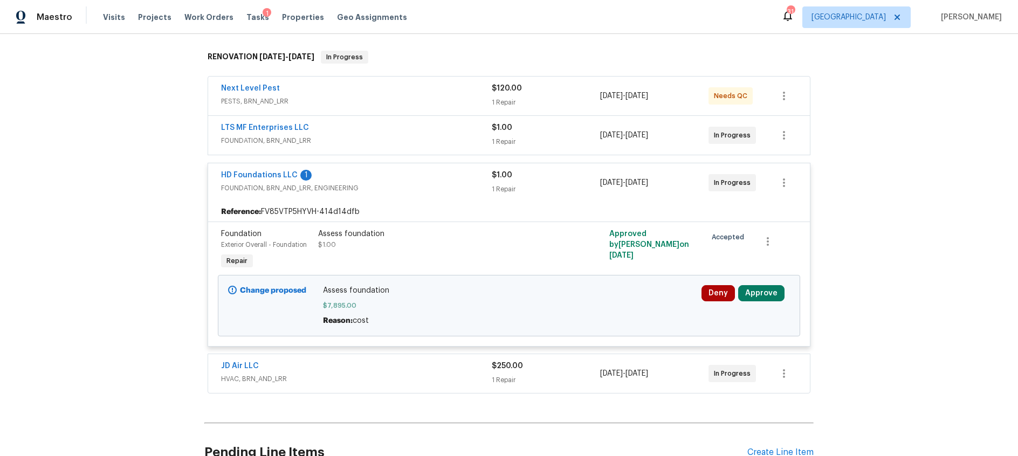
scroll to position [175, 0]
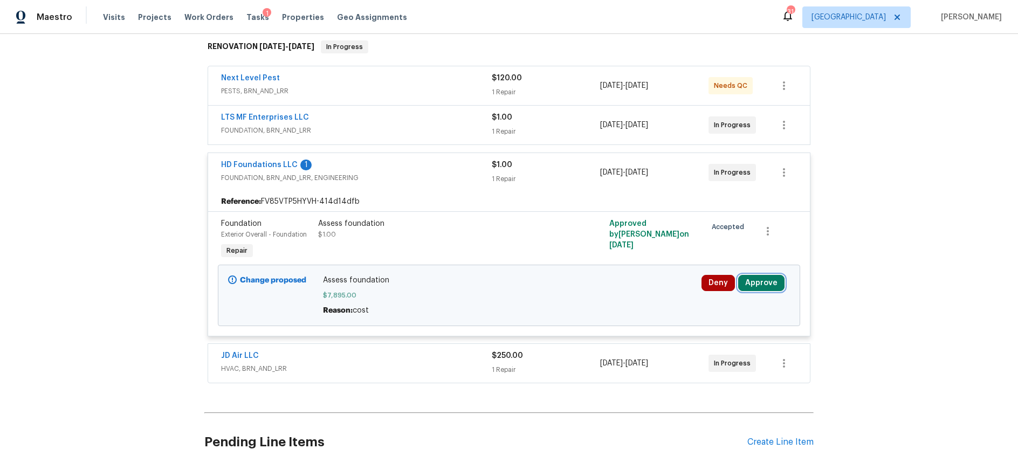
click at [760, 281] on button "Approve" at bounding box center [761, 283] width 46 height 16
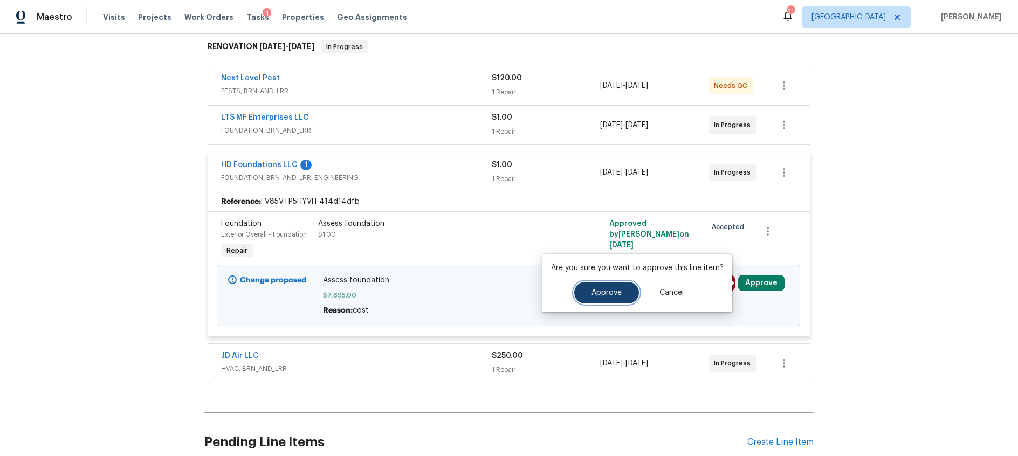
click at [599, 290] on span "Approve" at bounding box center [607, 293] width 30 height 8
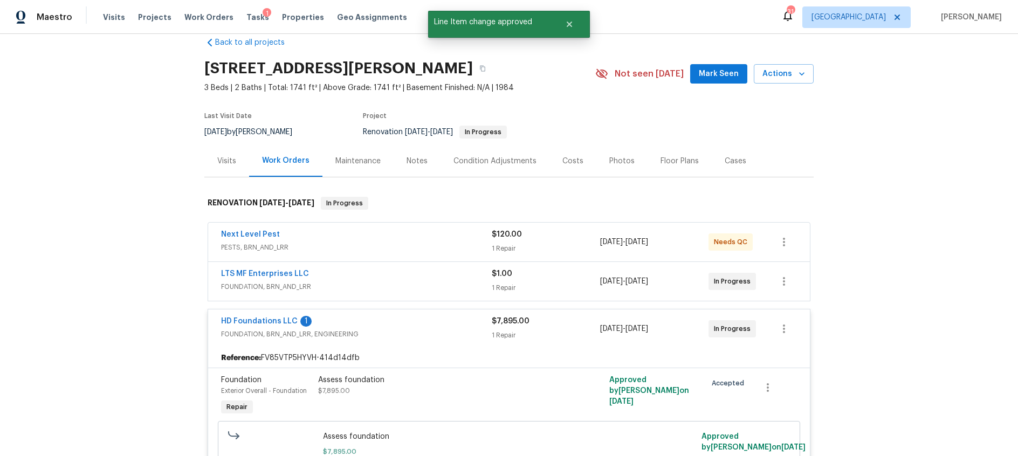
scroll to position [0, 0]
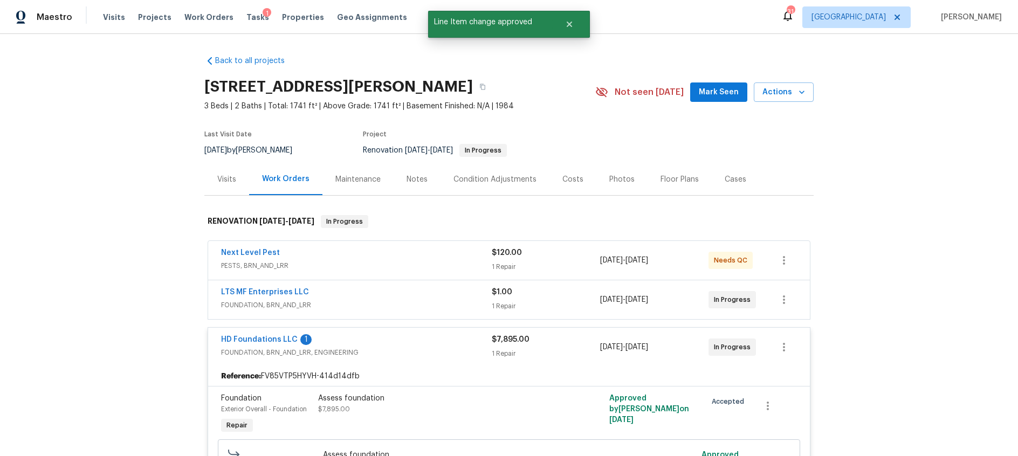
click at [571, 181] on div "Costs" at bounding box center [572, 179] width 21 height 11
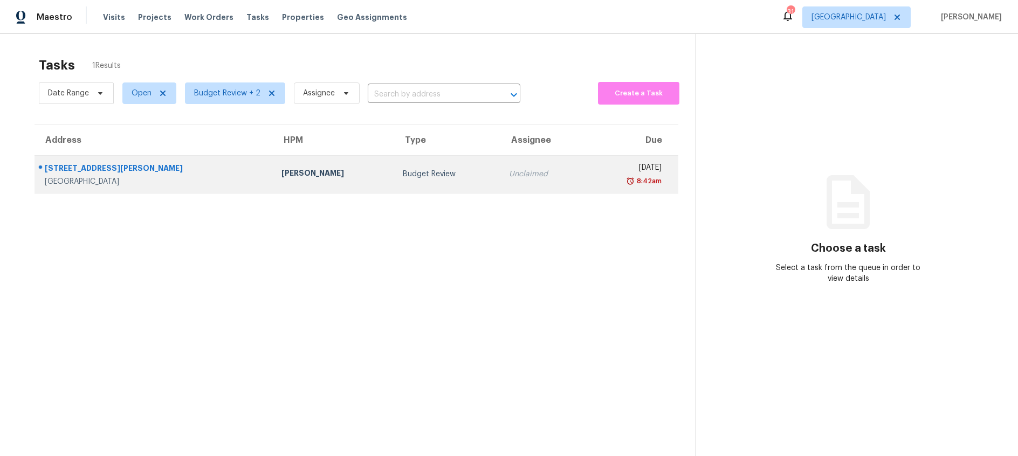
click at [394, 182] on td "Budget Review" at bounding box center [447, 174] width 106 height 38
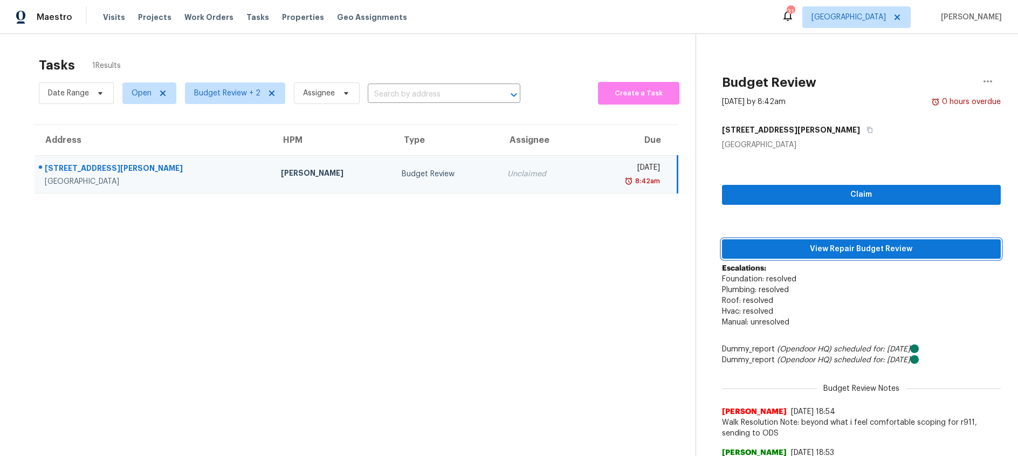
click at [872, 247] on span "View Repair Budget Review" at bounding box center [862, 249] width 262 height 13
